Goal: Task Accomplishment & Management: Use online tool/utility

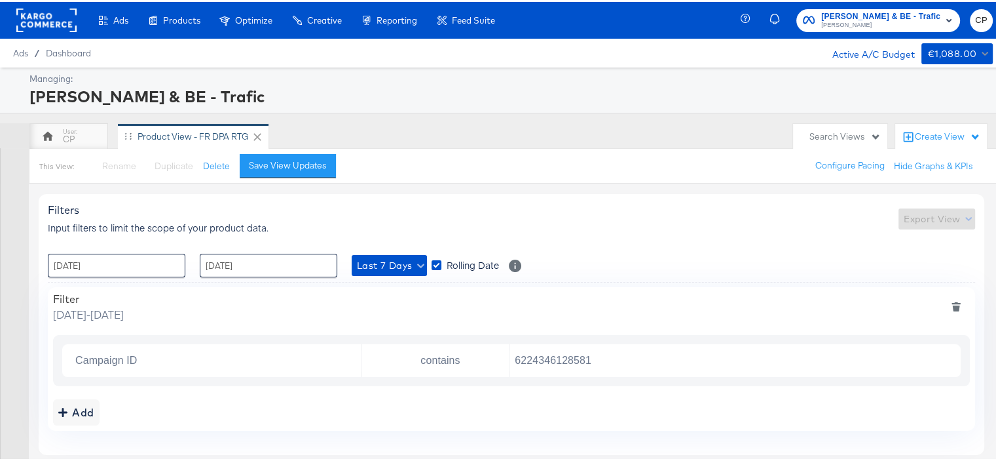
scroll to position [39, 0]
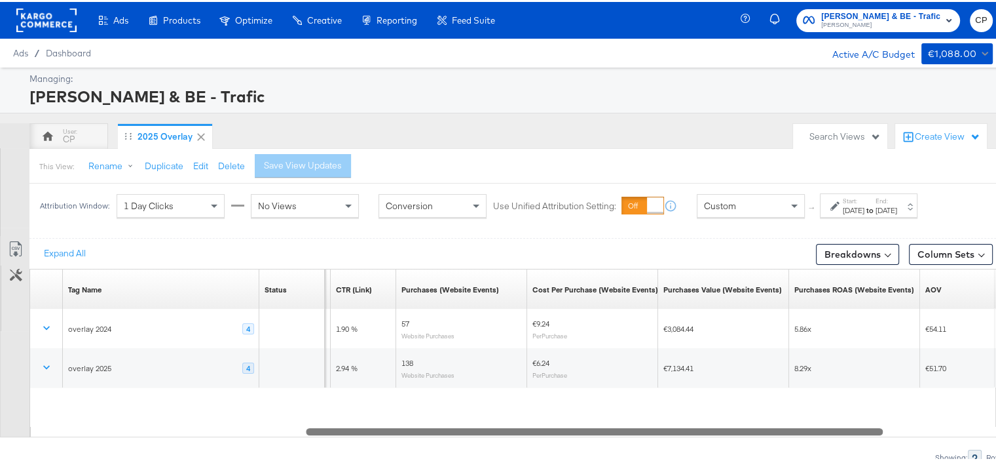
drag, startPoint x: 468, startPoint y: 429, endPoint x: 698, endPoint y: 425, distance: 229.3
click at [698, 425] on div at bounding box center [594, 428] width 577 height 11
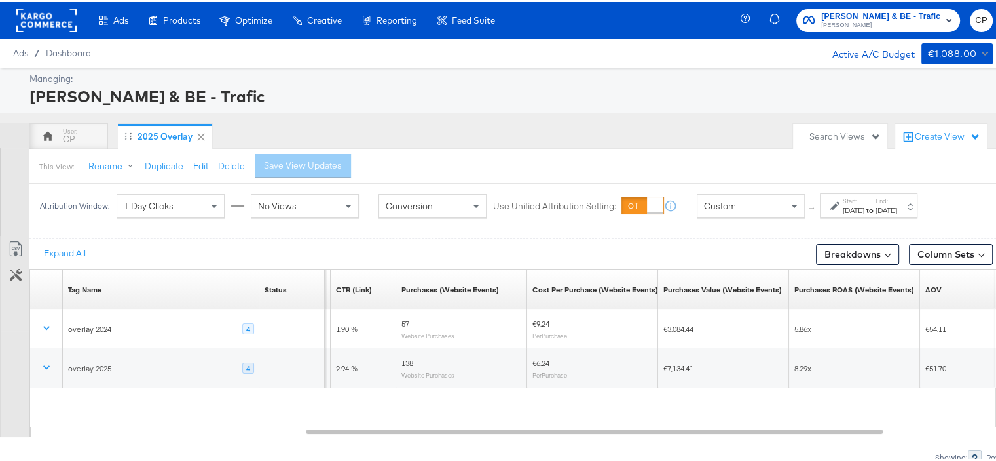
click at [913, 214] on div "Start: [DATE] to End: [DATE]" at bounding box center [869, 203] width 98 height 24
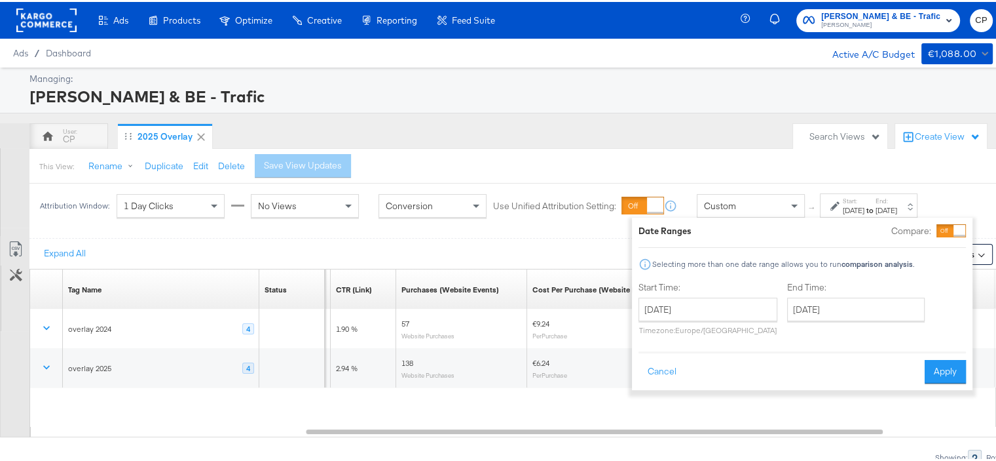
click at [897, 212] on div "[DATE]" at bounding box center [887, 208] width 22 height 10
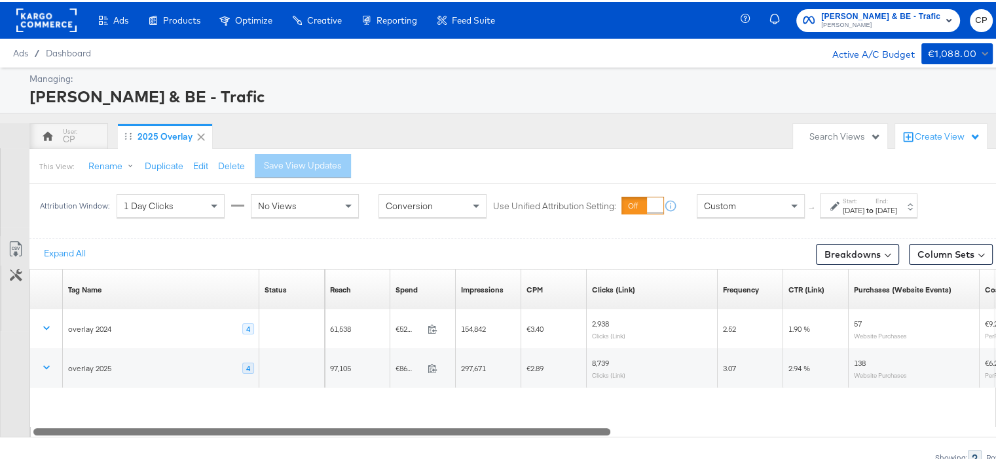
drag, startPoint x: 768, startPoint y: 431, endPoint x: 388, endPoint y: 413, distance: 379.7
click at [388, 413] on div "Tag Name Sorting Unavailable Status Sorting Unavailable Reach Sorting Unavailab…" at bounding box center [512, 351] width 967 height 168
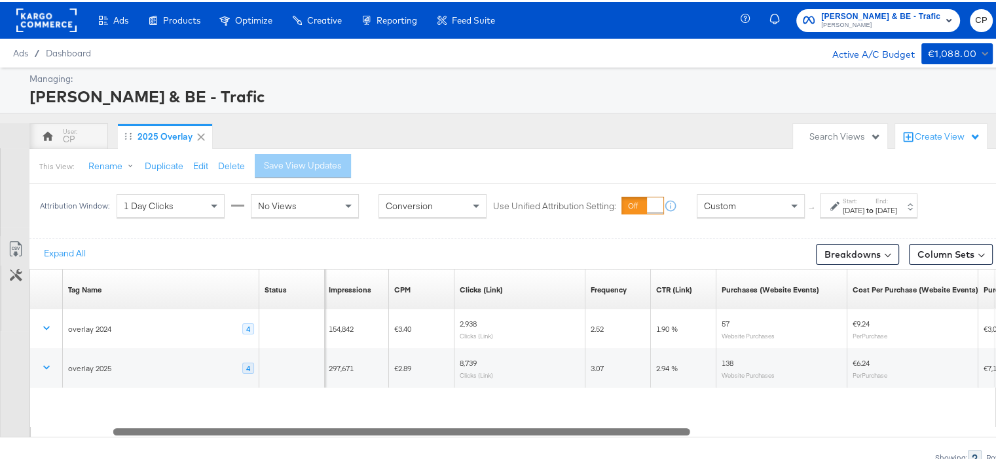
drag, startPoint x: 539, startPoint y: 429, endPoint x: 617, endPoint y: 432, distance: 78.0
click at [617, 432] on div at bounding box center [401, 428] width 577 height 11
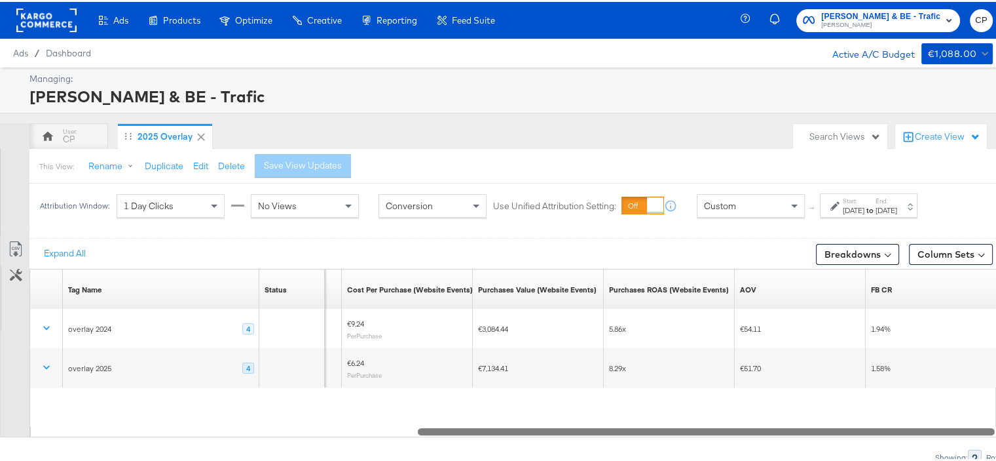
drag, startPoint x: 618, startPoint y: 431, endPoint x: 922, endPoint y: 421, distance: 304.8
click at [922, 421] on div "Tag Name Sorting Unavailable Status Sorting Unavailable Purchases (Website Even…" at bounding box center [512, 351] width 967 height 168
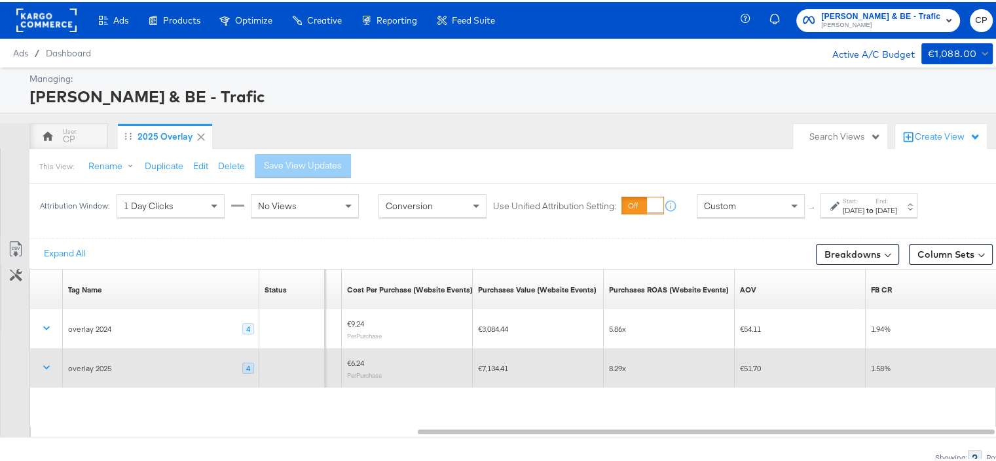
click at [246, 367] on div "4" at bounding box center [248, 366] width 12 height 12
click at [250, 365] on div "4" at bounding box center [248, 366] width 12 height 12
click at [45, 359] on icon at bounding box center [46, 364] width 13 height 13
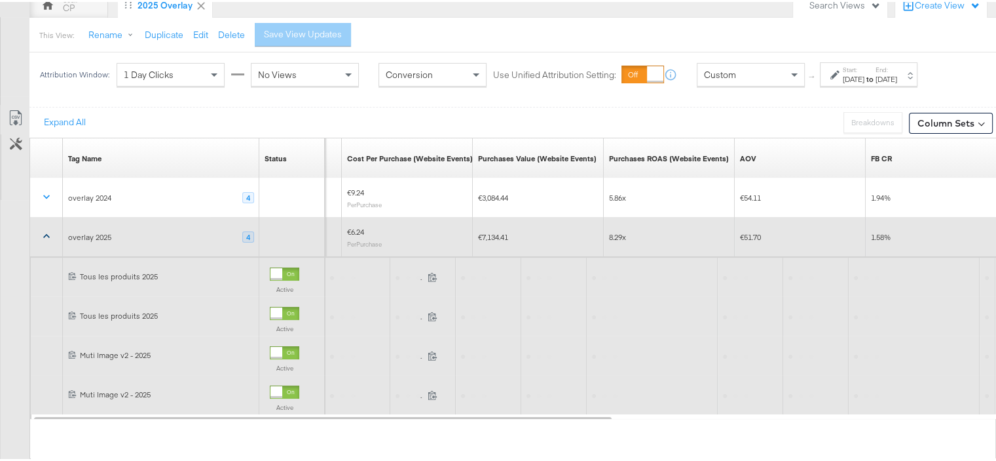
scroll to position [164, 0]
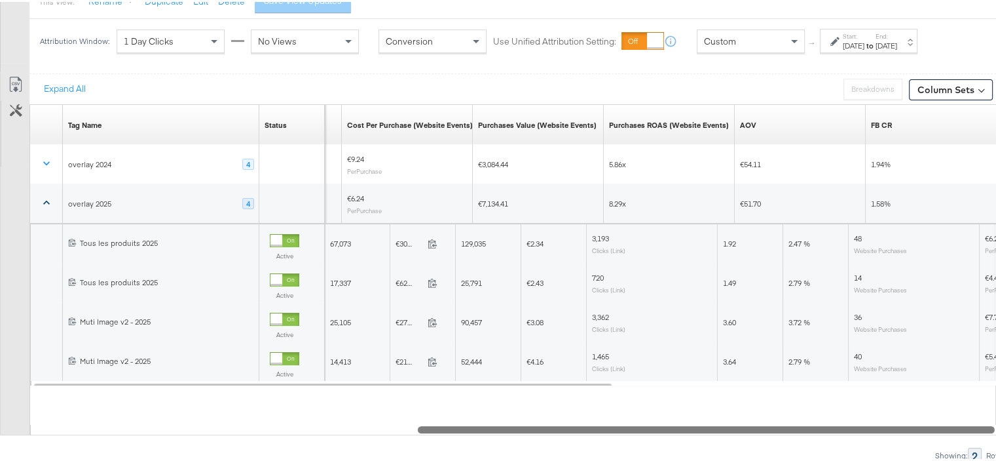
drag, startPoint x: 655, startPoint y: 424, endPoint x: 733, endPoint y: 425, distance: 78.0
click at [733, 425] on div at bounding box center [706, 426] width 577 height 11
drag, startPoint x: 730, startPoint y: 429, endPoint x: 798, endPoint y: 421, distance: 68.7
click at [798, 421] on div "Tag Name Sorting Unavailable Status Sorting Unavailable Purchases (Website Even…" at bounding box center [512, 267] width 967 height 331
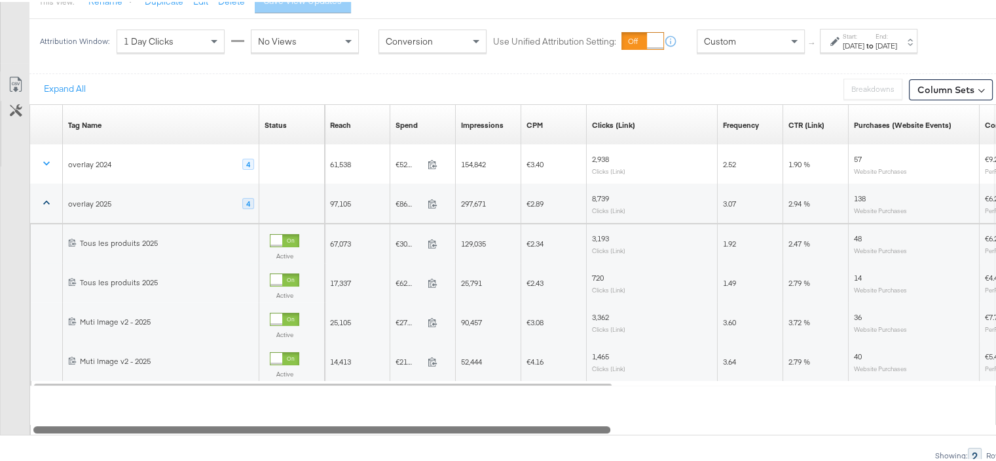
drag, startPoint x: 723, startPoint y: 429, endPoint x: 194, endPoint y: 419, distance: 529.4
click at [194, 419] on div "Tag Name Sorting Unavailable Status Sorting Unavailable Reach Sorting Unavailab…" at bounding box center [512, 267] width 967 height 331
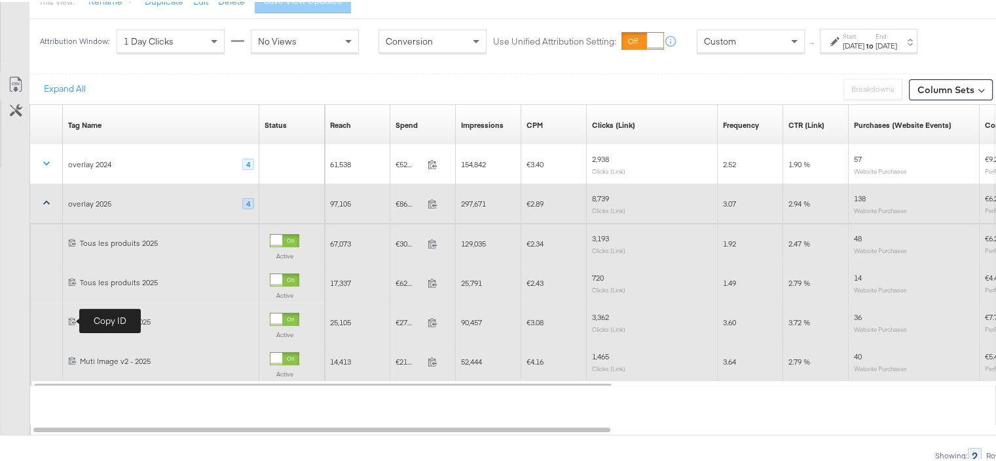
click at [73, 318] on icon at bounding box center [72, 318] width 9 height 9
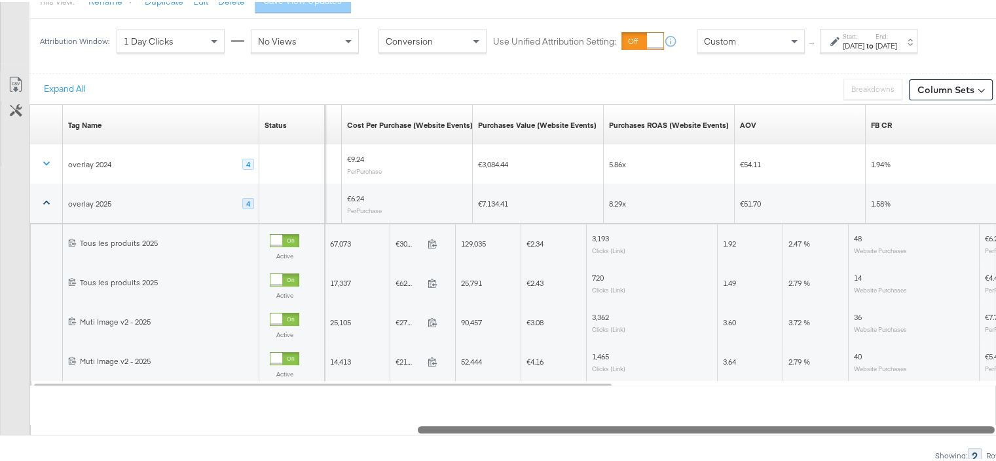
drag, startPoint x: 599, startPoint y: 427, endPoint x: 1006, endPoint y: 421, distance: 406.8
click at [1006, 296] on html "Ads Products Optimize Creative Reporting Feed Suite Jules FR & BE - Trafic Jule…" at bounding box center [503, 66] width 1006 height 461
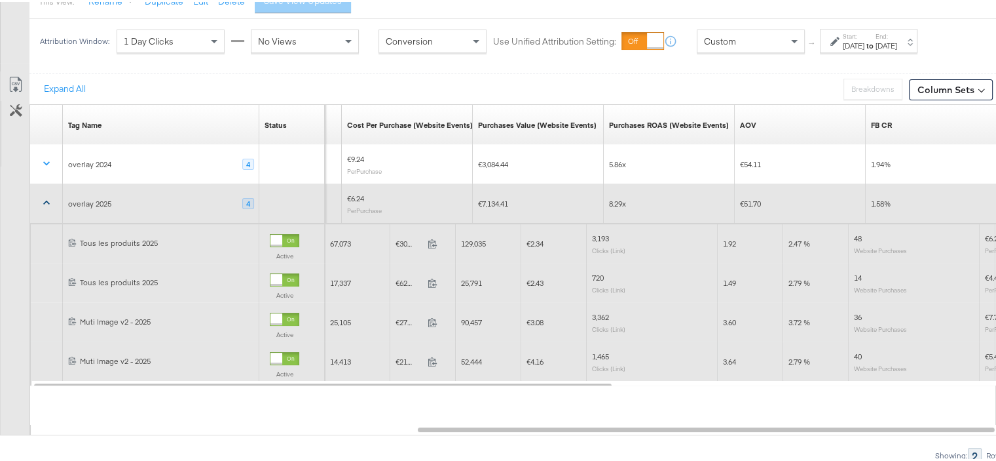
click at [117, 321] on link "Muti Image v2 - 2025" at bounding box center [167, 319] width 174 height 11
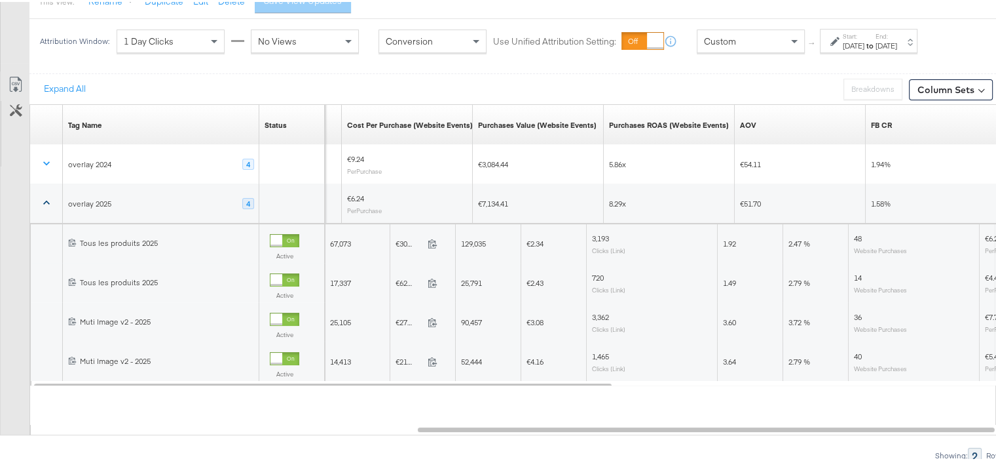
click at [45, 199] on icon at bounding box center [46, 200] width 13 height 13
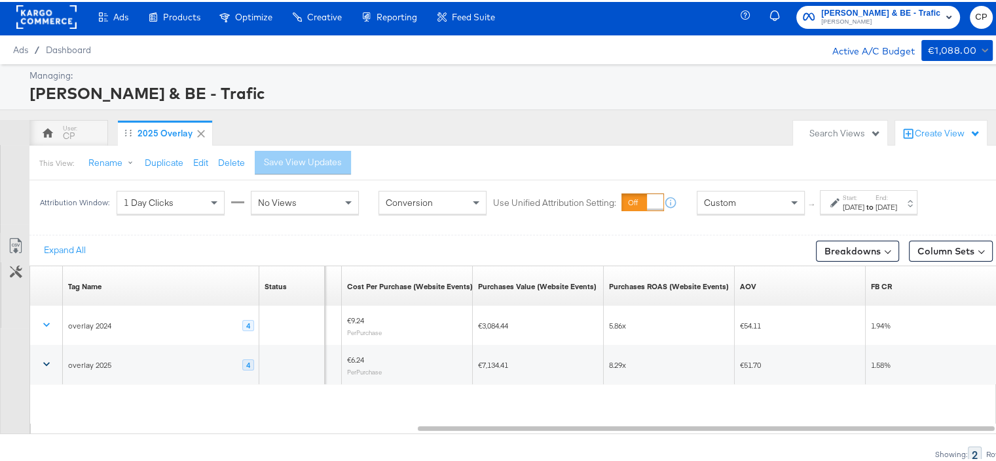
scroll to position [2, 0]
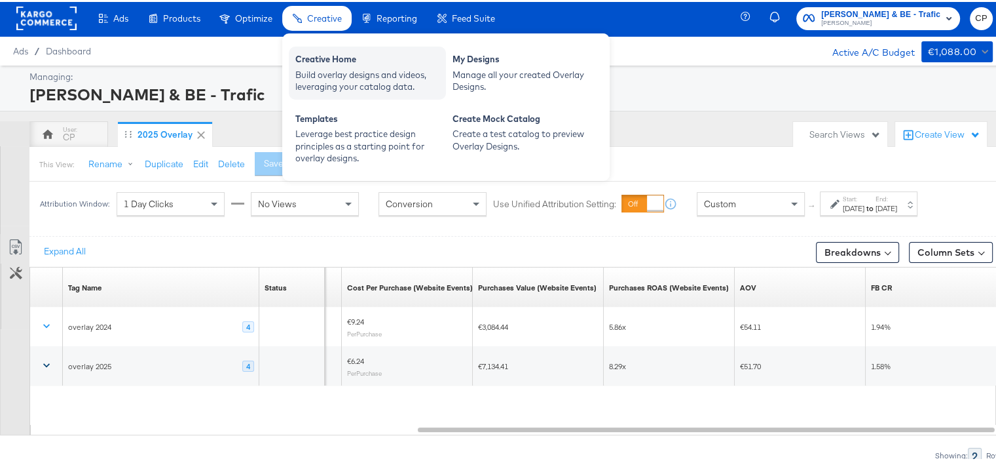
click at [329, 67] on div "Build overlay designs and videos, leveraging your catalog data." at bounding box center [367, 79] width 144 height 24
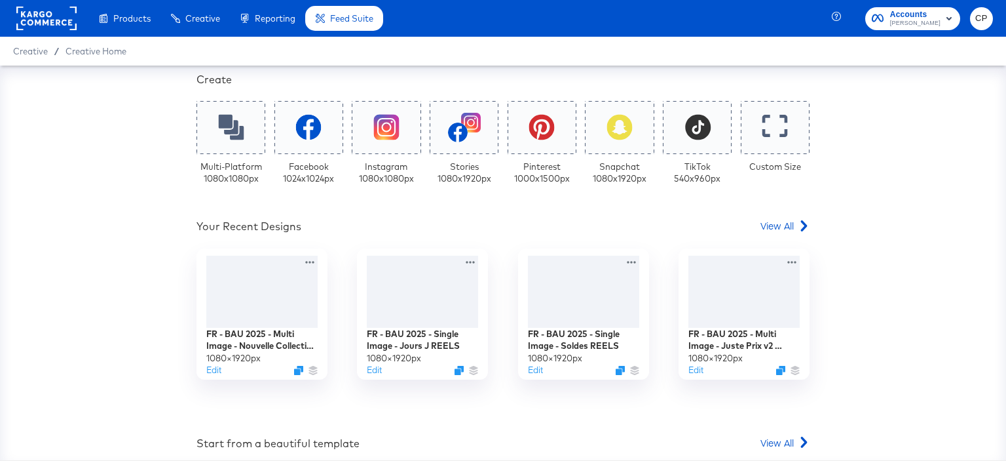
scroll to position [262, 0]
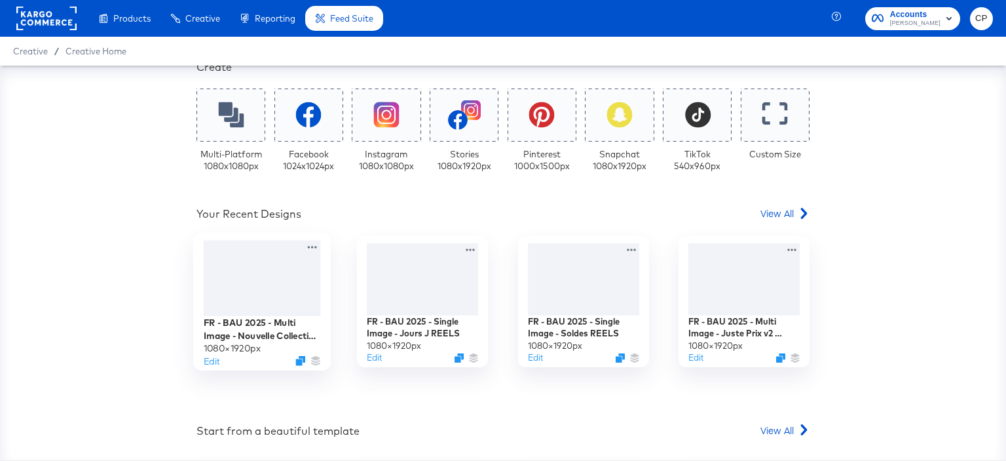
click at [253, 273] on div at bounding box center [262, 277] width 117 height 75
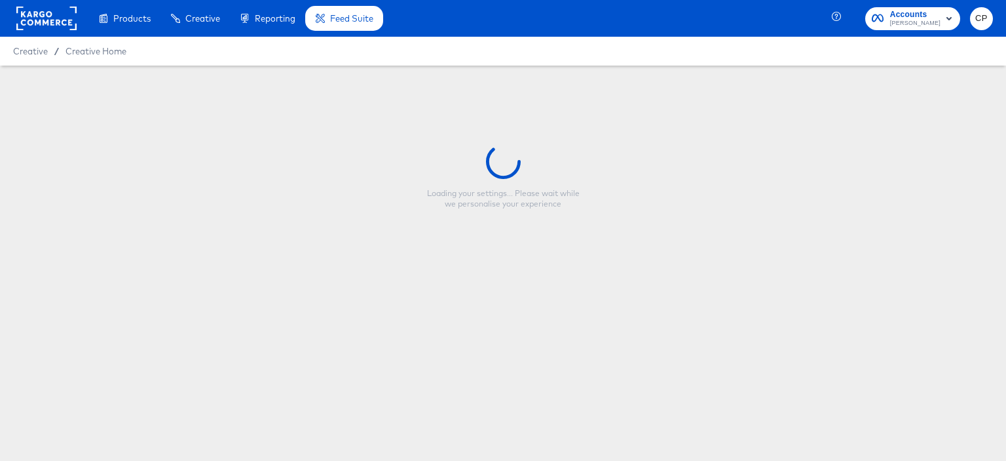
type input "FR - BAU 2025 - Multi Image - Nouvelle Collection REELS"
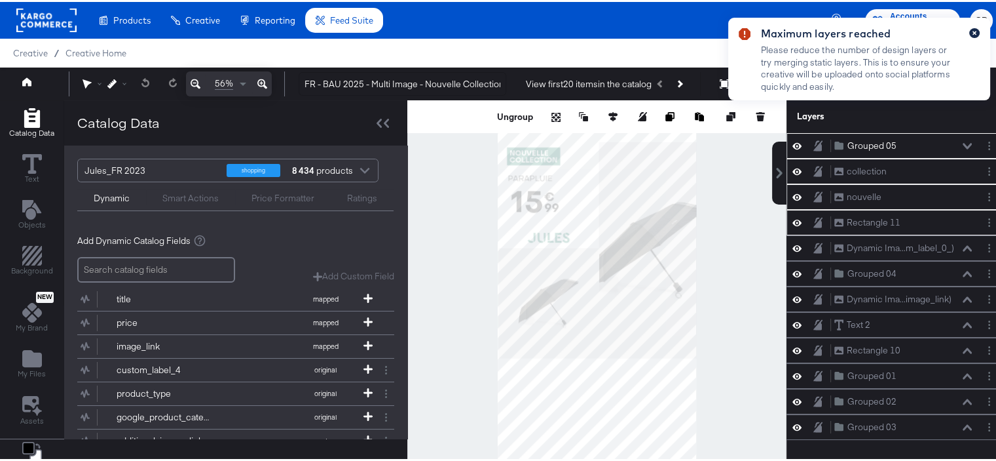
click at [969, 29] on button "button" at bounding box center [974, 31] width 10 height 10
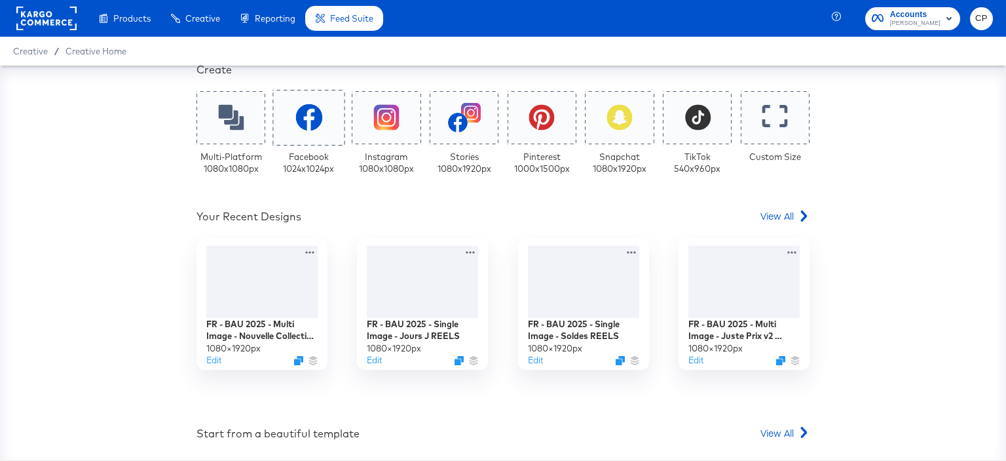
scroll to position [262, 0]
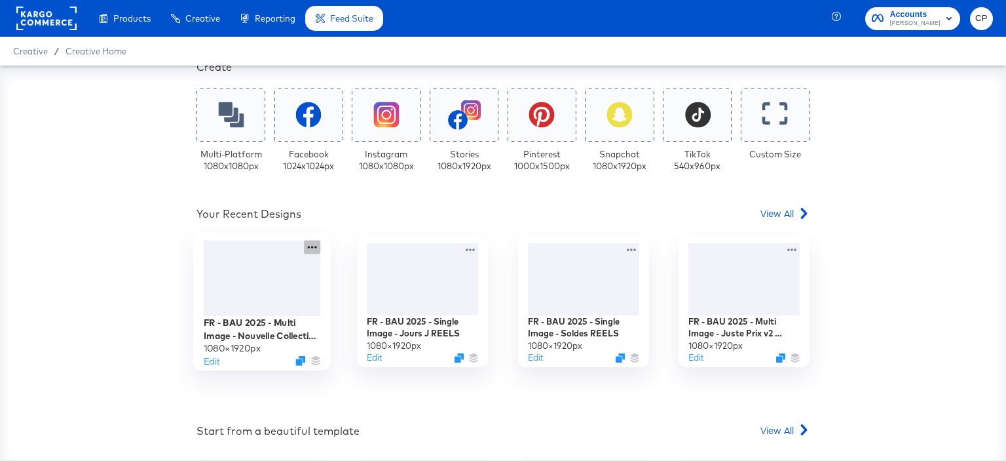
click at [309, 246] on icon at bounding box center [312, 247] width 16 height 14
click at [434, 202] on div "Your Custom Templates Beautiful Templates Curated Just for You! View Templates …" at bounding box center [503, 246] width 613 height 845
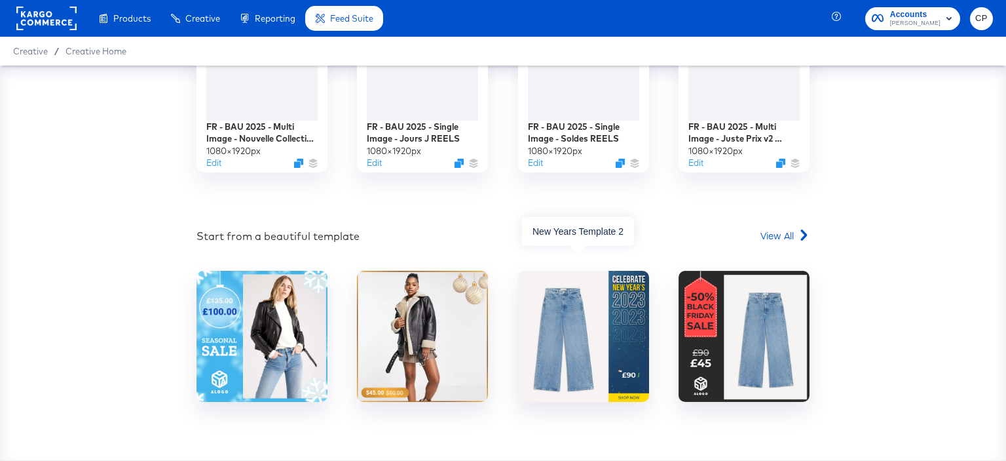
scroll to position [470, 0]
